Goal: Task Accomplishment & Management: Complete application form

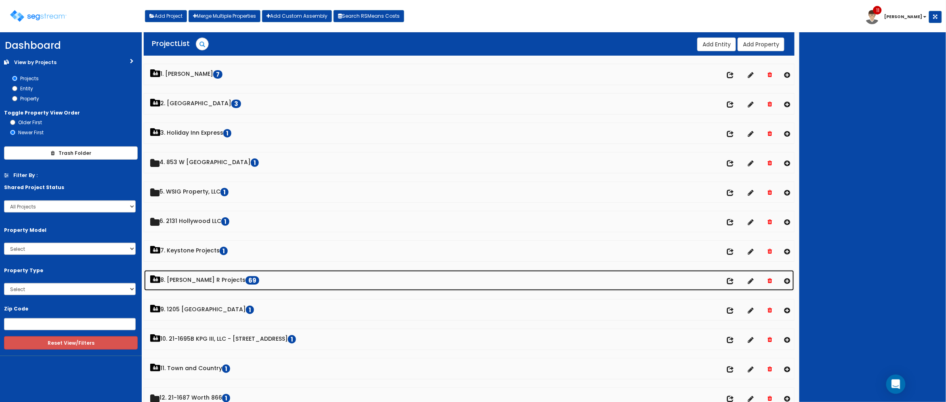
click at [198, 285] on link "8. Paul R Projects 69" at bounding box center [469, 280] width 650 height 21
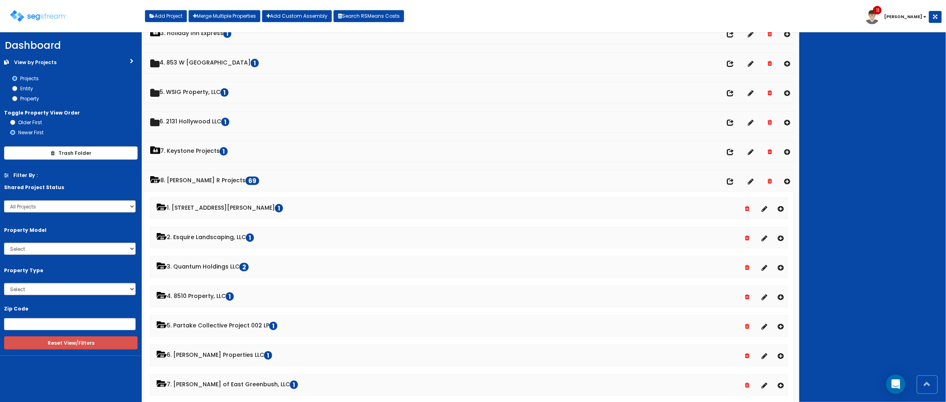
scroll to position [101, 0]
click at [786, 183] on icon at bounding box center [787, 180] width 6 height 7
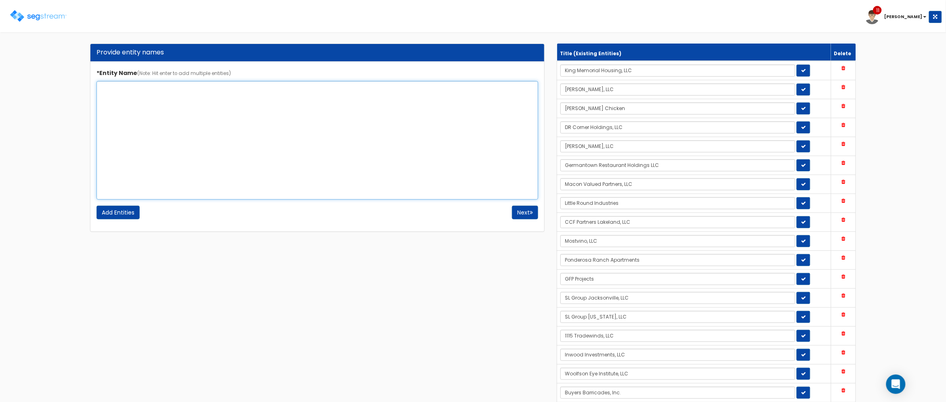
click at [329, 145] on textarea "*Entity Name (Note: Hit enter to add multiple entities)" at bounding box center [317, 140] width 442 height 119
drag, startPoint x: 10, startPoint y: 100, endPoint x: -9, endPoint y: 97, distance: 20.0
type textarea "LMI Investments, LLC"
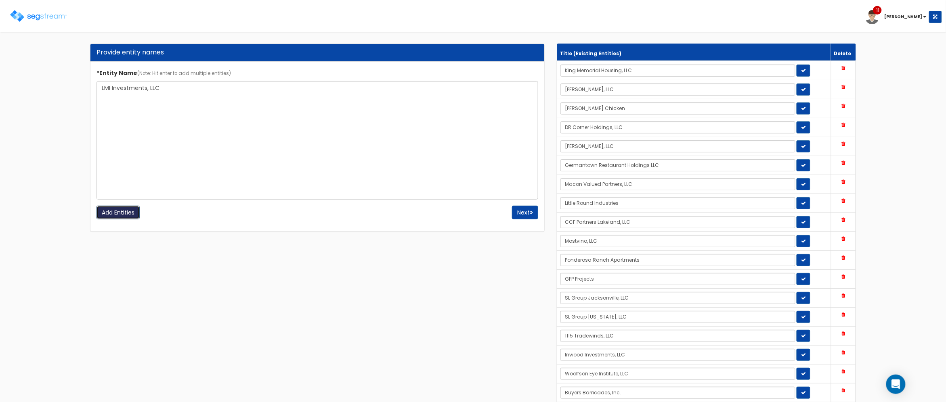
click at [132, 211] on input "Add Entities" at bounding box center [117, 213] width 43 height 14
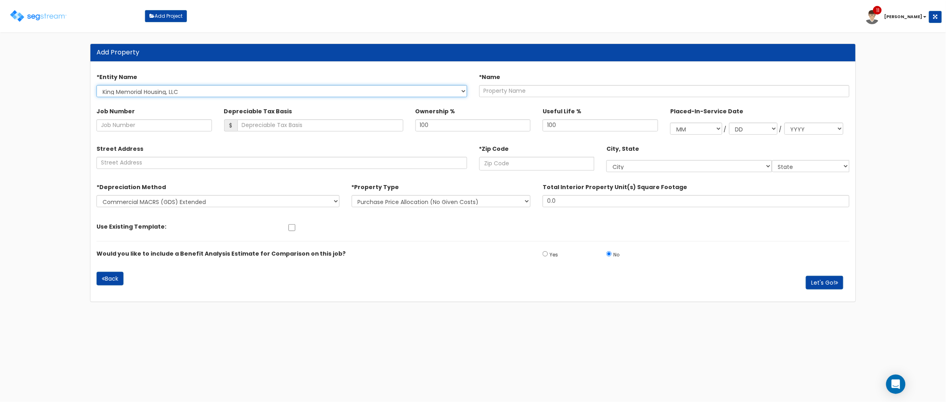
click at [367, 94] on select "King Memorial Housing, LLC [PERSON_NAME], LLC [PERSON_NAME] Chicken DR Corner H…" at bounding box center [281, 91] width 371 height 12
select select "1714"
click at [96, 85] on select "King Memorial Housing, LLC [PERSON_NAME], LLC [PERSON_NAME] Chicken DR Corner H…" at bounding box center [281, 91] width 371 height 12
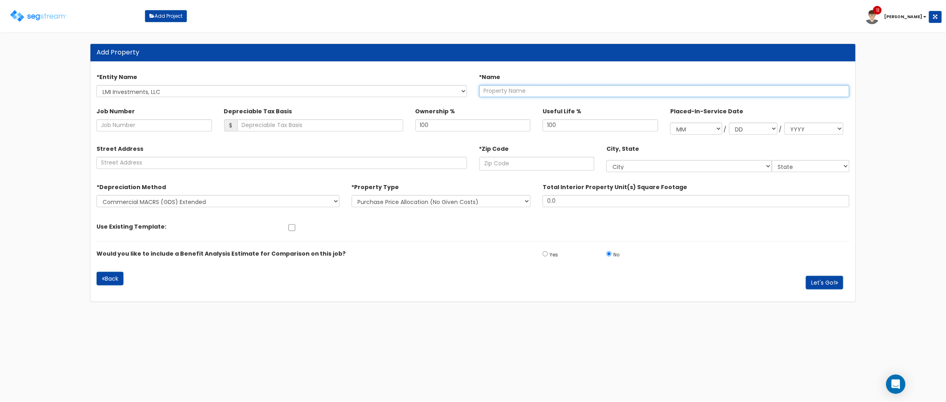
click at [519, 89] on input "text" at bounding box center [664, 91] width 371 height 12
type input "Lab Machines - Lehighton"
click at [524, 167] on input "text" at bounding box center [536, 164] width 115 height 14
click at [558, 181] on label "Total Interior Property Unit(s) Square Footage" at bounding box center [615, 185] width 145 height 11
drag, startPoint x: 558, startPoint y: 181, endPoint x: 523, endPoint y: 169, distance: 37.2
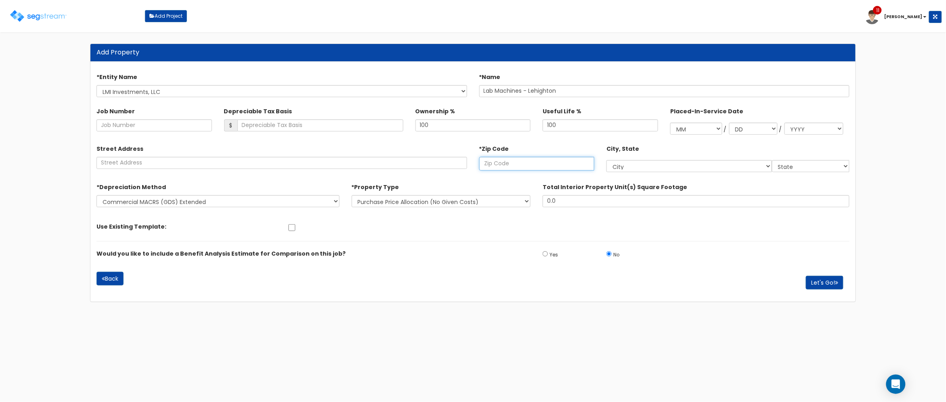
click at [530, 169] on input "text" at bounding box center [536, 164] width 115 height 14
type input "182"
select select "PA"
type input "18235"
click at [517, 193] on div "*Property Type New Construction / Reno / TI's (Given Costs) Purchase Price Allo…" at bounding box center [441, 193] width 179 height 27
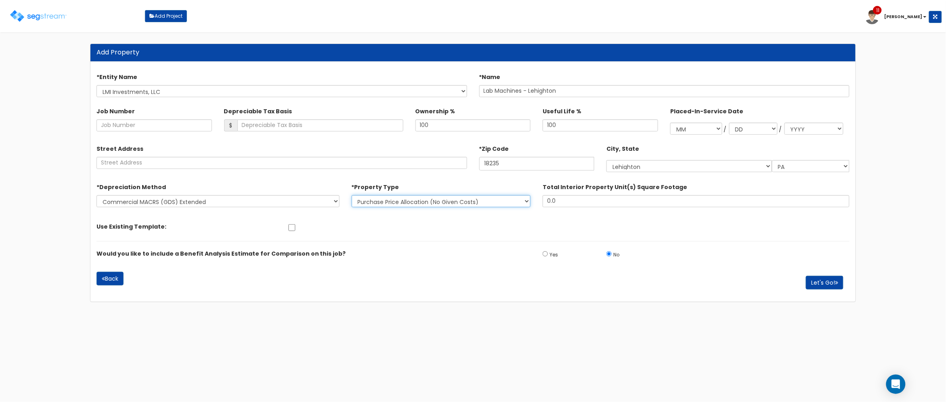
click at [513, 200] on select "New Construction / [GEOGRAPHIC_DATA] / TI's (Given Costs) Purchase Price Alloca…" at bounding box center [441, 201] width 179 height 12
select select "NEW"
click at [352, 195] on select "New Construction / [GEOGRAPHIC_DATA] / TI's (Given Costs) Purchase Price Alloca…" at bounding box center [441, 201] width 179 height 12
click at [820, 283] on button "Let's Go!" at bounding box center [825, 283] width 38 height 14
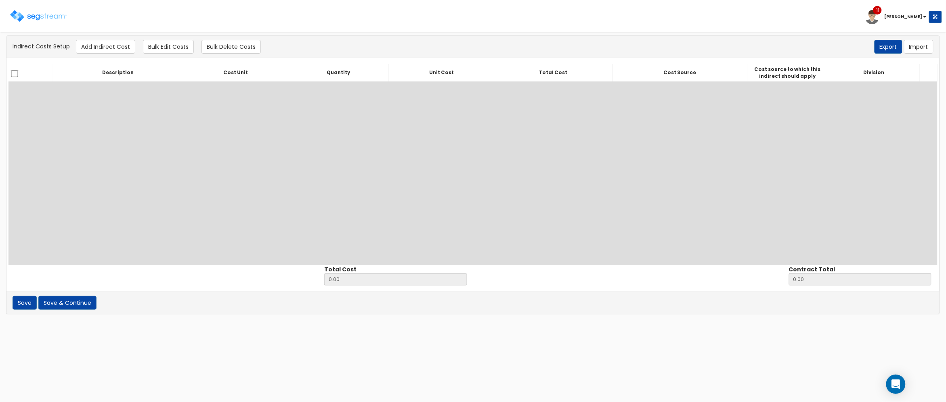
click at [262, 205] on div "Description Cost Unit Quantity Unit Cost Total Cost Cost Source Cost source to …" at bounding box center [472, 164] width 929 height 201
